Goal: Task Accomplishment & Management: Manage account settings

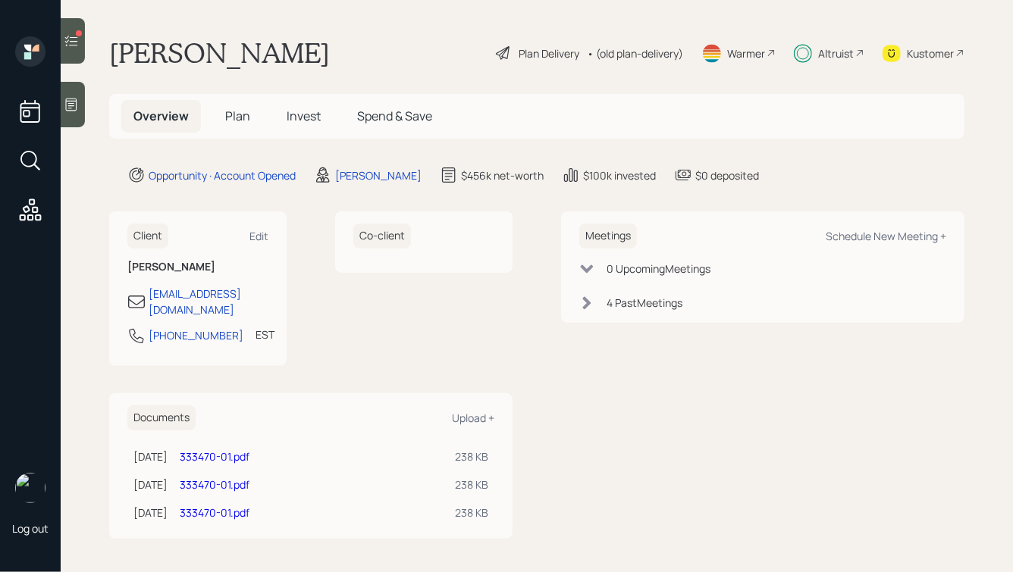
click at [293, 112] on span "Invest" at bounding box center [304, 116] width 34 height 17
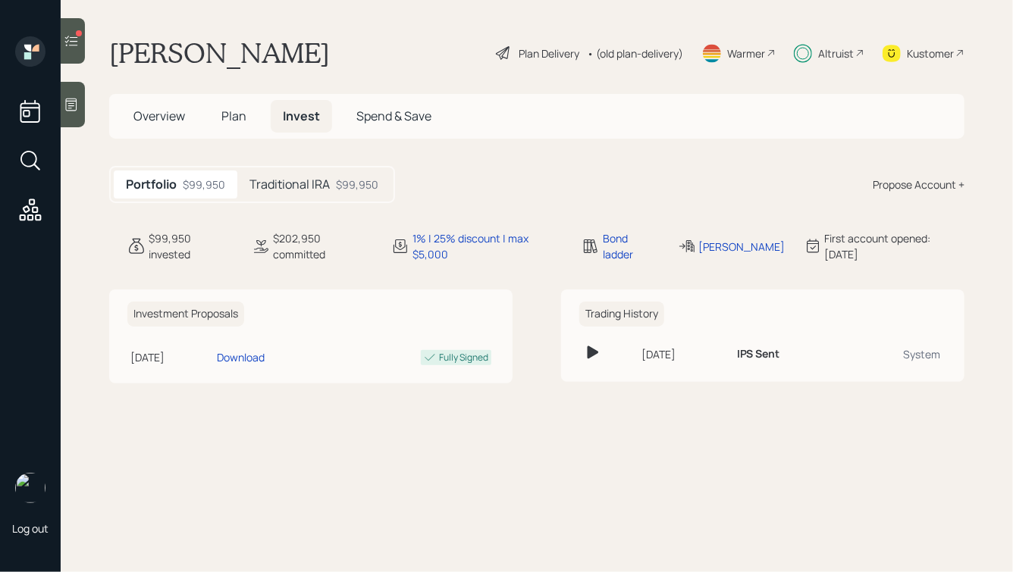
click at [292, 183] on h5 "Traditional IRA" at bounding box center [289, 184] width 80 height 14
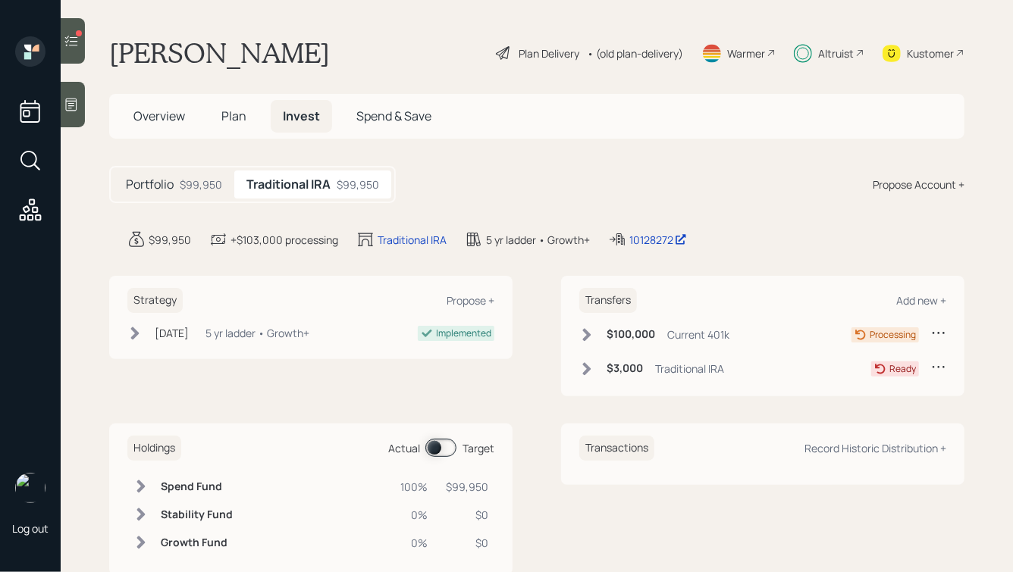
click at [586, 368] on icon at bounding box center [586, 369] width 15 height 15
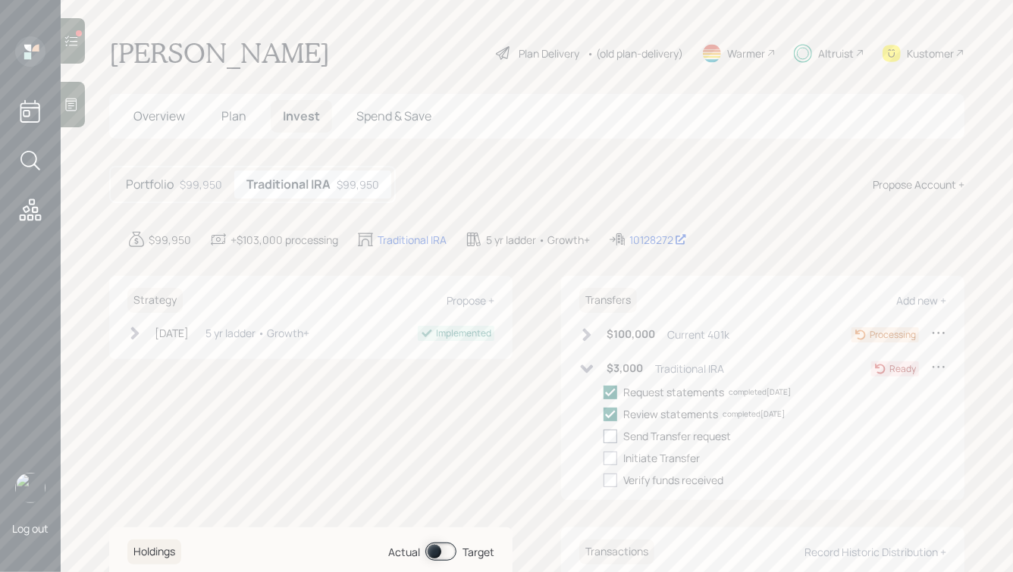
click at [615, 435] on div at bounding box center [610, 437] width 14 height 14
click at [603, 436] on input "checkbox" at bounding box center [603, 436] width 1 height 1
checkbox input "true"
click at [612, 454] on div at bounding box center [610, 459] width 14 height 14
click at [603, 458] on input "checkbox" at bounding box center [603, 458] width 1 height 1
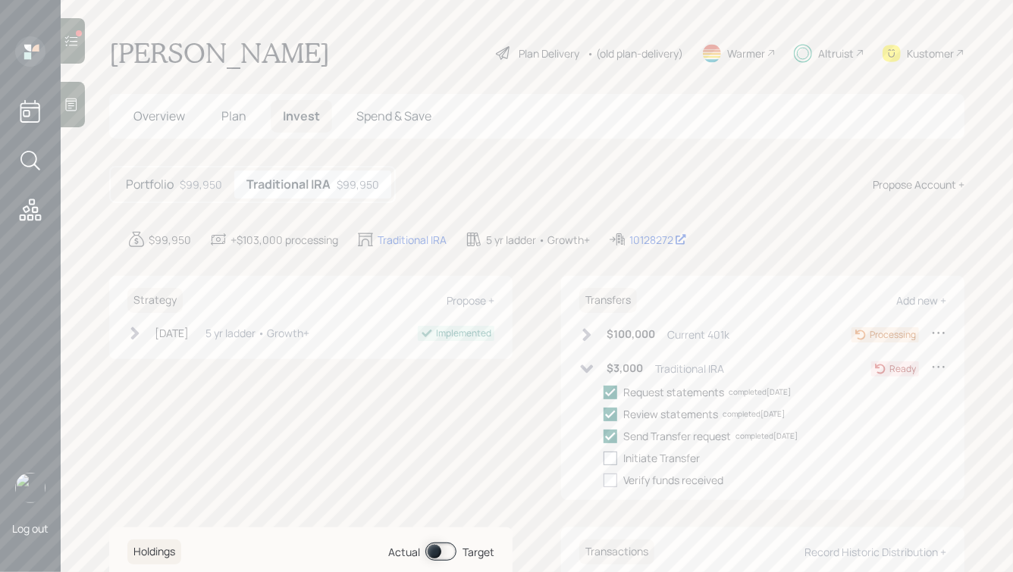
checkbox input "true"
click at [590, 336] on icon at bounding box center [586, 334] width 15 height 15
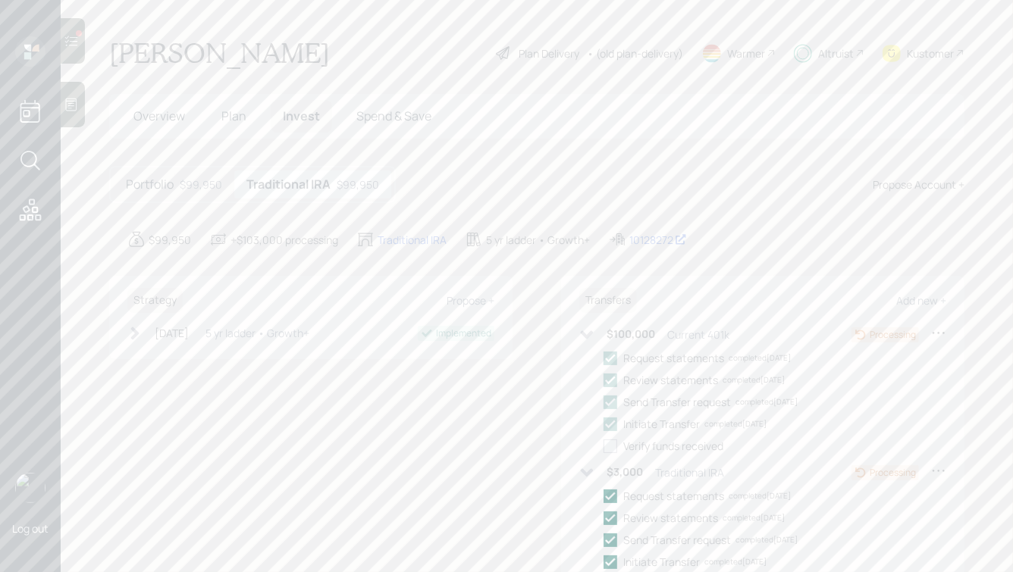
click at [181, 194] on div "Portfolio $99,950" at bounding box center [174, 185] width 121 height 28
